Goal: Navigation & Orientation: Find specific page/section

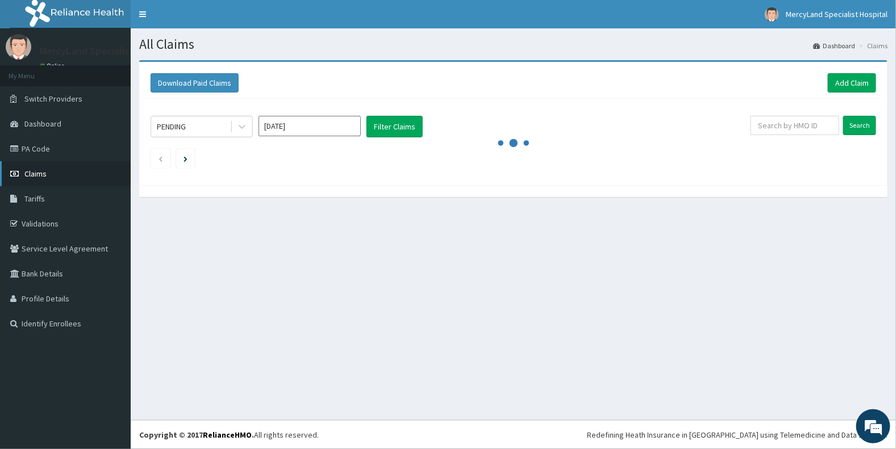
click at [90, 172] on link "Claims" at bounding box center [65, 173] width 131 height 25
